Goal: Information Seeking & Learning: Learn about a topic

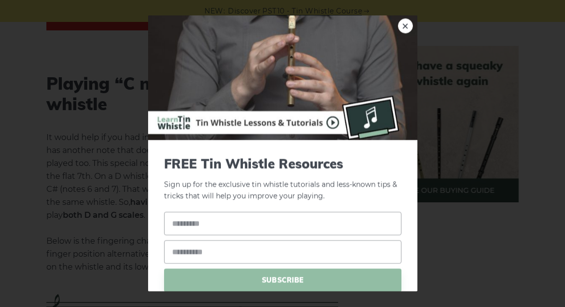
scroll to position [2110, 0]
click at [409, 33] on link "×" at bounding box center [405, 25] width 15 height 15
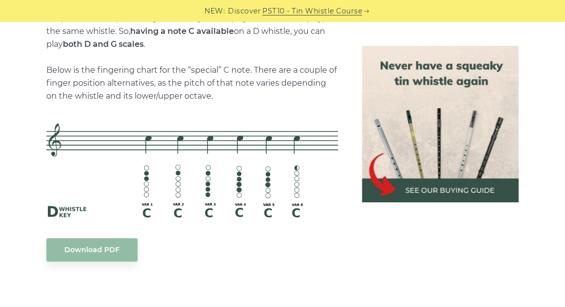
scroll to position [2268, 0]
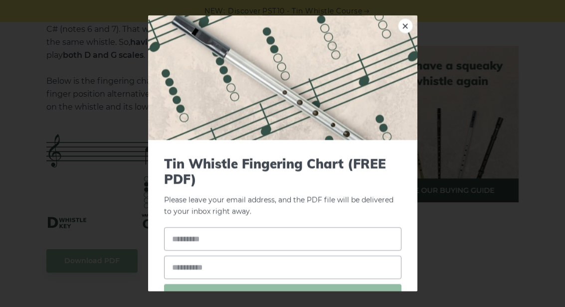
click at [408, 18] on link "×" at bounding box center [405, 25] width 15 height 15
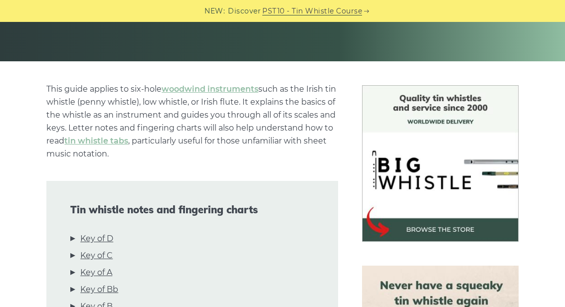
scroll to position [0, 0]
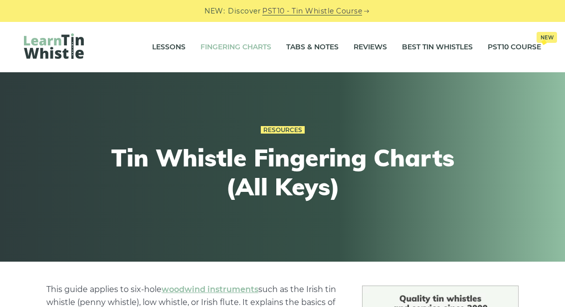
click at [312, 49] on link "Tabs & Notes" at bounding box center [312, 47] width 52 height 25
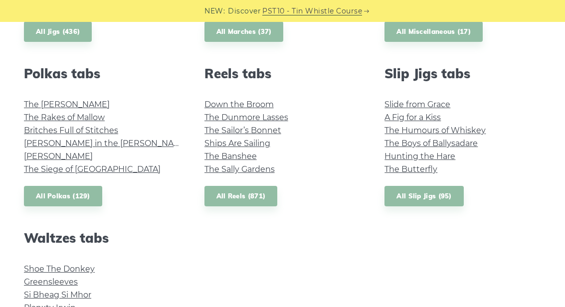
scroll to position [707, 0]
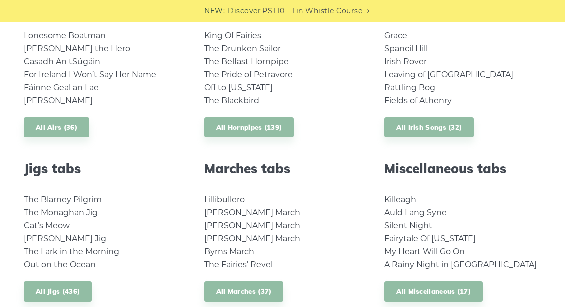
scroll to position [446, 0]
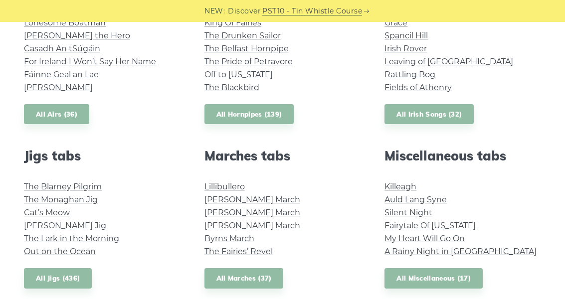
click at [245, 185] on link "Lillibullero" at bounding box center [224, 186] width 40 height 9
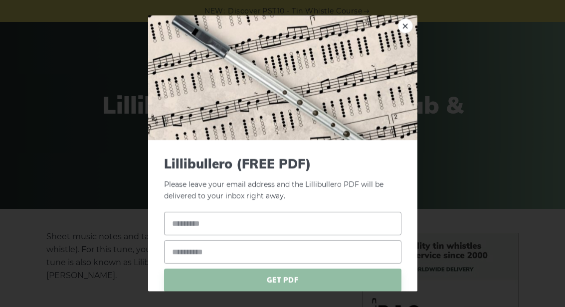
scroll to position [41, 0]
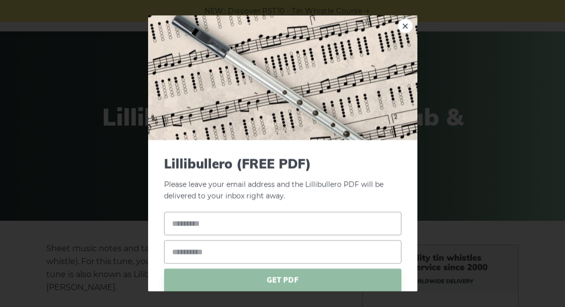
click at [408, 18] on link "×" at bounding box center [405, 25] width 15 height 15
